Goal: Find contact information: Obtain details needed to contact an individual or organization

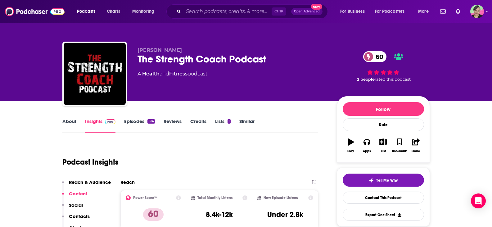
click at [245, 121] on link "Similar" at bounding box center [246, 125] width 15 height 14
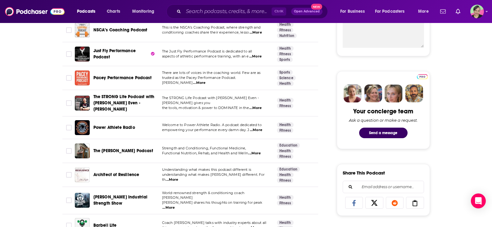
scroll to position [279, 0]
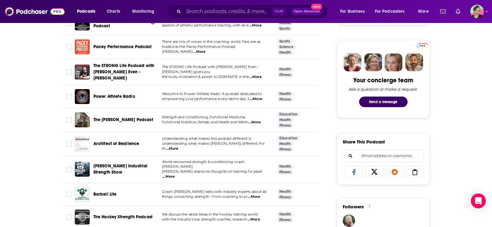
click at [134, 117] on span "The [PERSON_NAME] Podcast" at bounding box center [123, 119] width 60 height 5
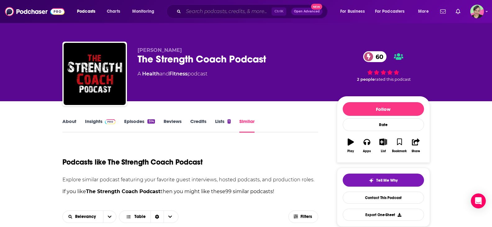
click at [232, 13] on input "Search podcasts, credits, & more..." at bounding box center [228, 12] width 88 height 10
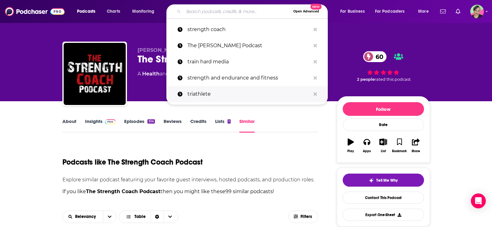
click at [203, 92] on p "triathlete" at bounding box center [249, 94] width 123 height 16
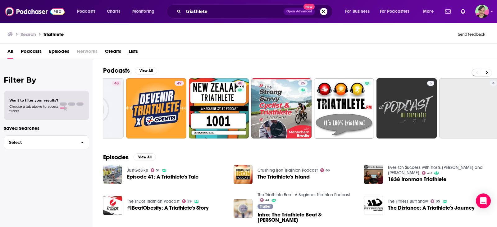
scroll to position [0, 177]
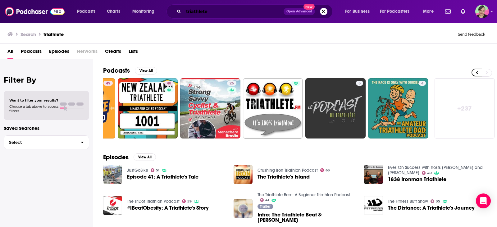
click at [214, 13] on input "triathlete" at bounding box center [234, 12] width 100 height 10
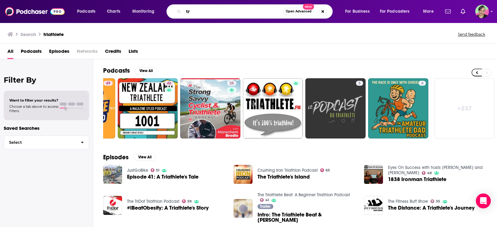
type input "t"
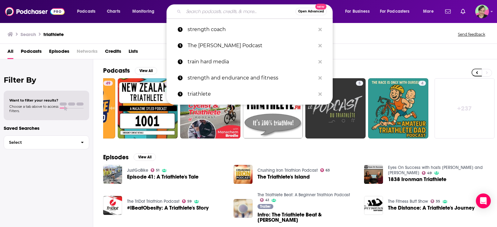
click at [474, 119] on link "+ 237" at bounding box center [464, 108] width 60 height 60
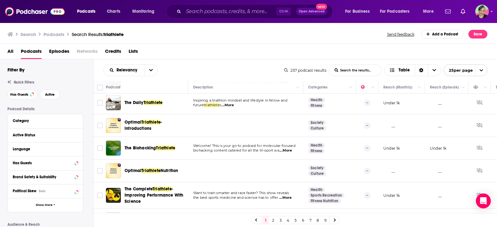
scroll to position [464, 0]
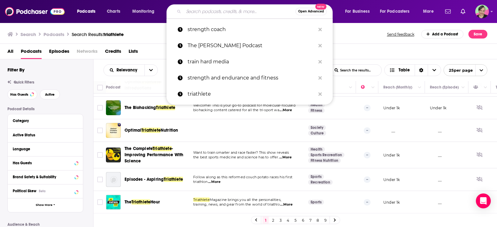
click at [230, 12] on input "Search podcasts, credits, & more..." at bounding box center [240, 12] width 112 height 10
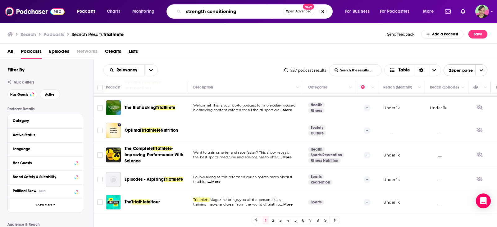
type input "strength conditioning"
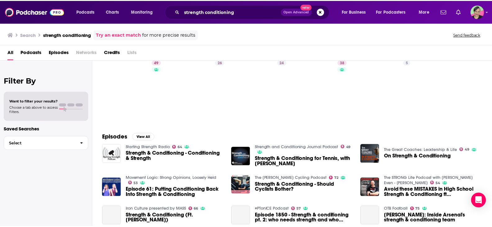
scroll to position [31, 0]
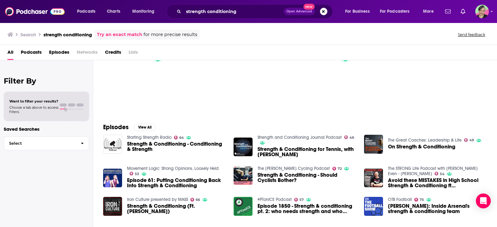
click at [141, 135] on div "Podcasts Charts Monitoring strength conditioning Open Advanced New For Business…" at bounding box center [248, 113] width 497 height 227
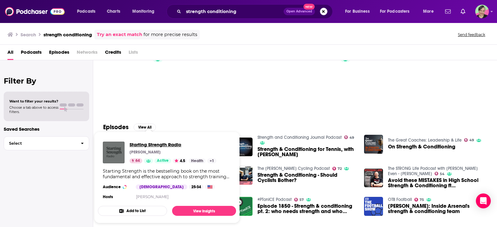
click at [142, 142] on span "Starting Strength Radio" at bounding box center [172, 145] width 87 height 6
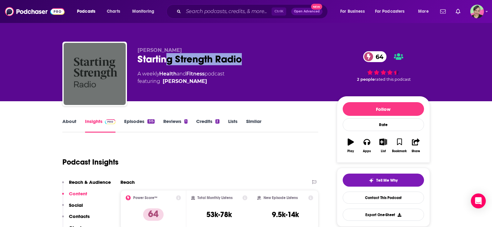
drag, startPoint x: 183, startPoint y: 57, endPoint x: 169, endPoint y: 58, distance: 14.0
click at [169, 58] on div "Starting Strength Radio 64" at bounding box center [232, 59] width 189 height 12
drag, startPoint x: 216, startPoint y: 81, endPoint x: 134, endPoint y: 61, distance: 84.1
click at [134, 61] on div "[PERSON_NAME] Starting Strength Radio 64 A weekly Health and Fitness podcast fe…" at bounding box center [246, 75] width 368 height 67
click at [210, 84] on span "featuring [PERSON_NAME]" at bounding box center [181, 81] width 87 height 7
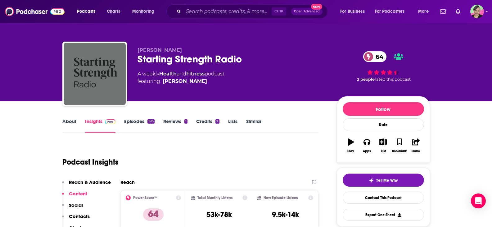
drag, startPoint x: 186, startPoint y: 79, endPoint x: 138, endPoint y: 60, distance: 50.9
click at [138, 60] on div "[PERSON_NAME] Starting Strength Radio 64 A weekly Health and Fitness podcast fe…" at bounding box center [232, 72] width 189 height 50
click at [225, 75] on div "A weekly Health and Fitness podcast featuring [PERSON_NAME]" at bounding box center [181, 77] width 87 height 15
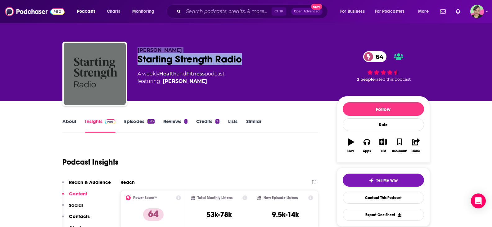
drag, startPoint x: 160, startPoint y: 56, endPoint x: 241, endPoint y: 64, distance: 80.9
click at [241, 64] on div "[PERSON_NAME] Starting Strength Radio 64 A weekly Health and Fitness podcast fe…" at bounding box center [246, 75] width 368 height 67
copy div "[PERSON_NAME] Starting Strength Radio"
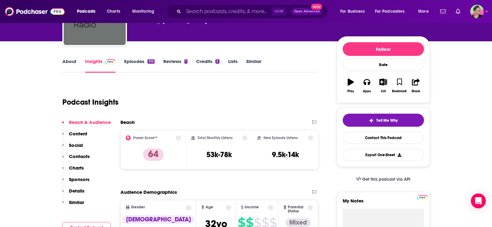
scroll to position [62, 0]
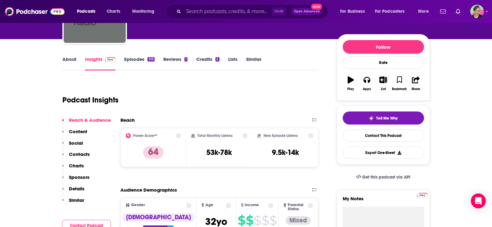
click at [72, 58] on link "About" at bounding box center [69, 63] width 14 height 14
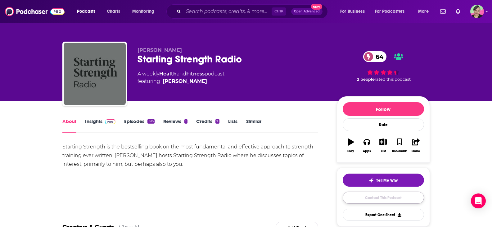
click at [388, 194] on link "Contact This Podcast" at bounding box center [383, 198] width 81 height 12
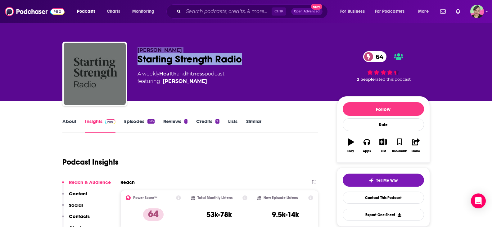
drag, startPoint x: 139, startPoint y: 48, endPoint x: 260, endPoint y: 59, distance: 121.3
click at [260, 59] on div "[PERSON_NAME] Starting Strength Radio 64 A weekly Health and Fitness podcast fe…" at bounding box center [232, 72] width 189 height 50
copy div "[PERSON_NAME] Starting Strength Radio"
